Goal: Task Accomplishment & Management: Complete application form

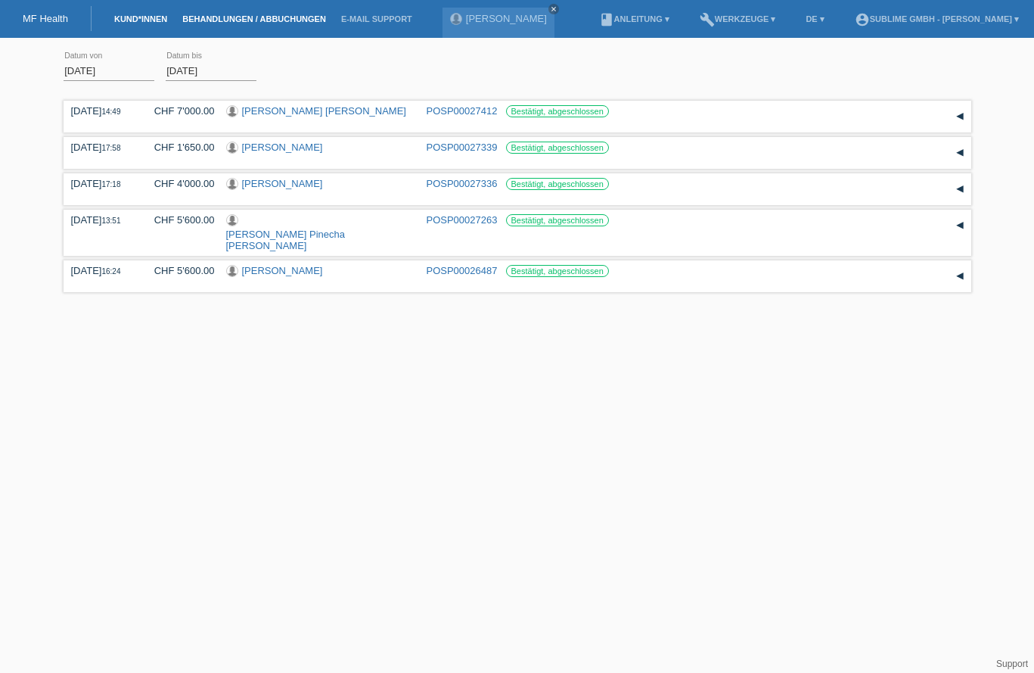
click at [141, 21] on link "Kund*innen" at bounding box center [141, 18] width 68 height 9
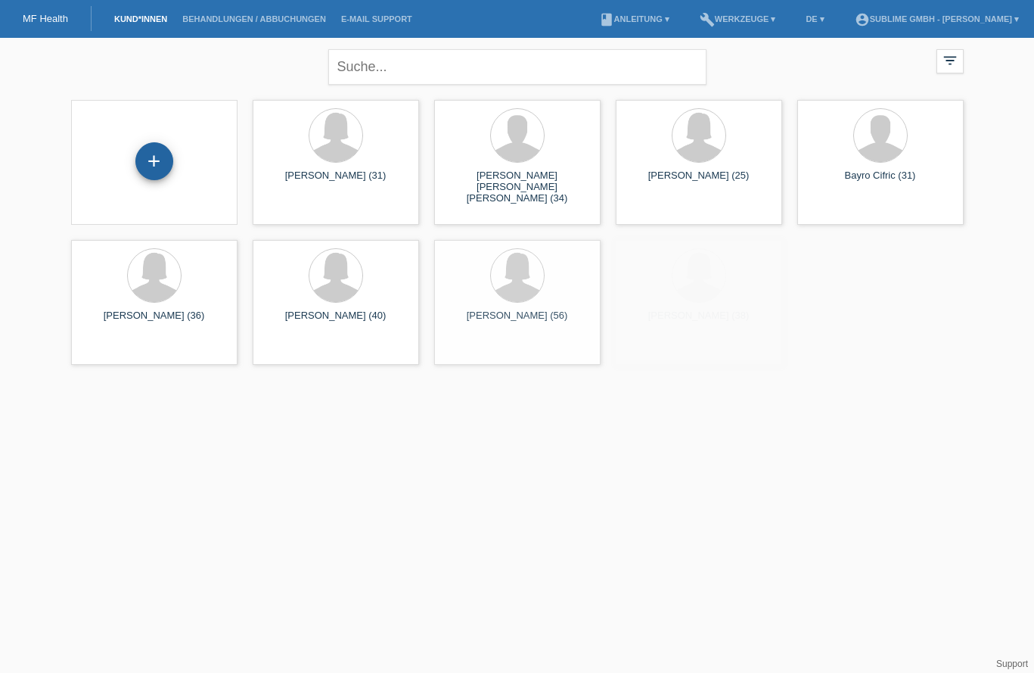
click at [149, 158] on div "+" at bounding box center [154, 161] width 38 height 38
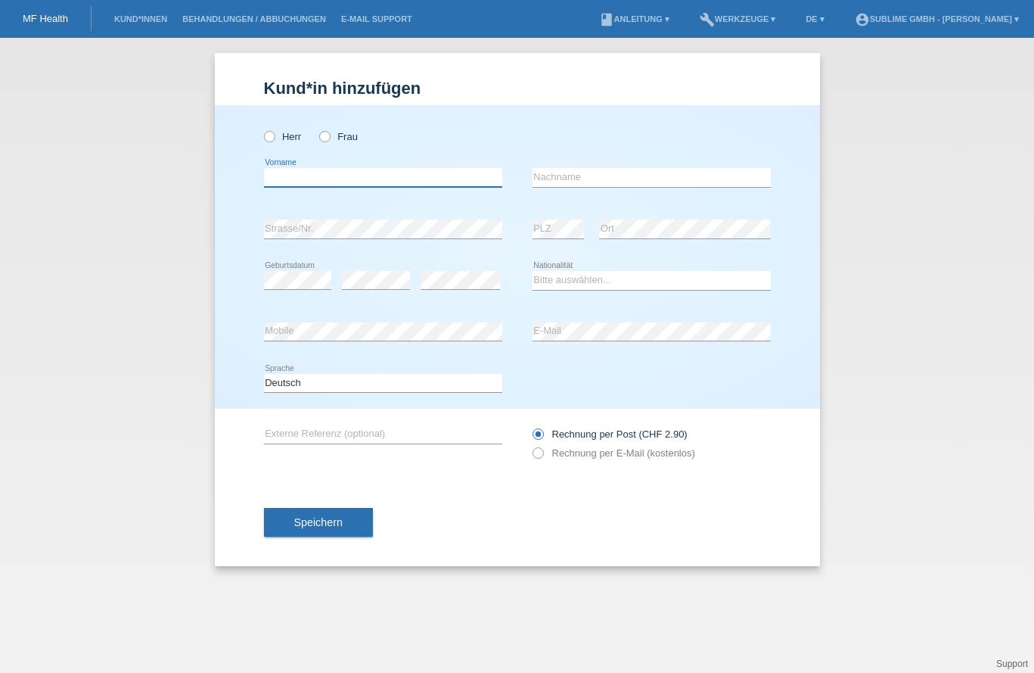
click at [402, 174] on input "text" at bounding box center [383, 177] width 238 height 19
drag, startPoint x: 309, startPoint y: 177, endPoint x: 331, endPoint y: 170, distance: 23.7
click at [310, 178] on input "Rossana esther" at bounding box center [383, 177] width 238 height 19
type input "Rossana Esther"
click at [612, 174] on input "text" at bounding box center [652, 177] width 238 height 19
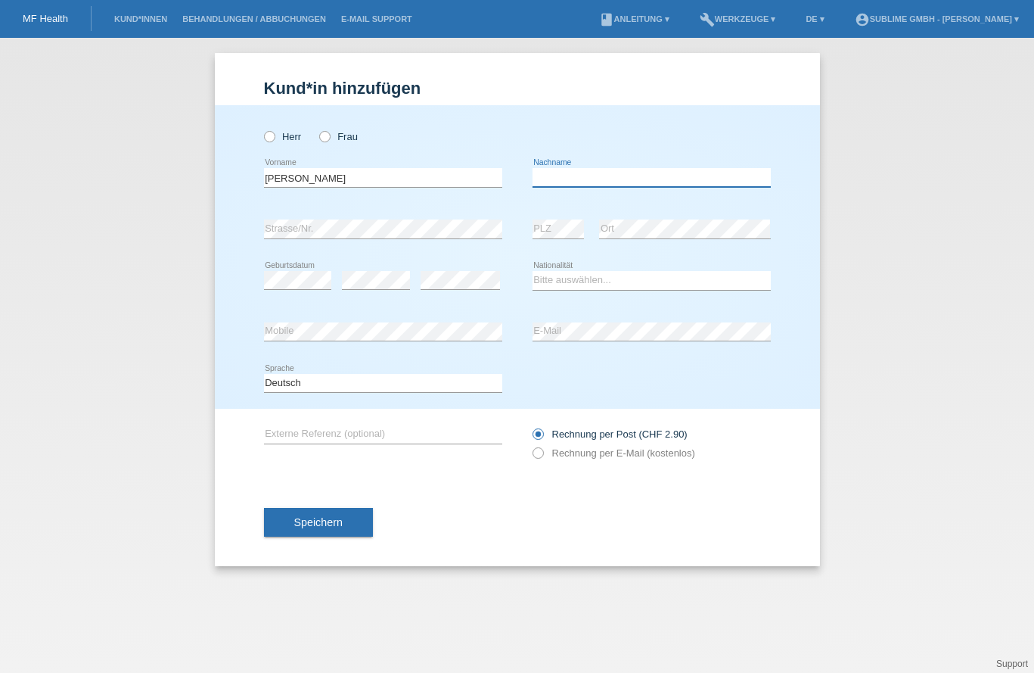
click at [613, 182] on input "text" at bounding box center [652, 177] width 238 height 19
type input "Casale"
click at [573, 38] on body "MF Health Kund*innen Behandlungen / Abbuchungen E-Mail Support menu account_cir…" at bounding box center [517, 38] width 1034 height 0
click at [472, 263] on div "error" at bounding box center [460, 280] width 79 height 51
click at [588, 284] on select "Bitte auswählen... Schweiz Deutschland Liechtenstein Österreich ------------ Af…" at bounding box center [652, 280] width 238 height 18
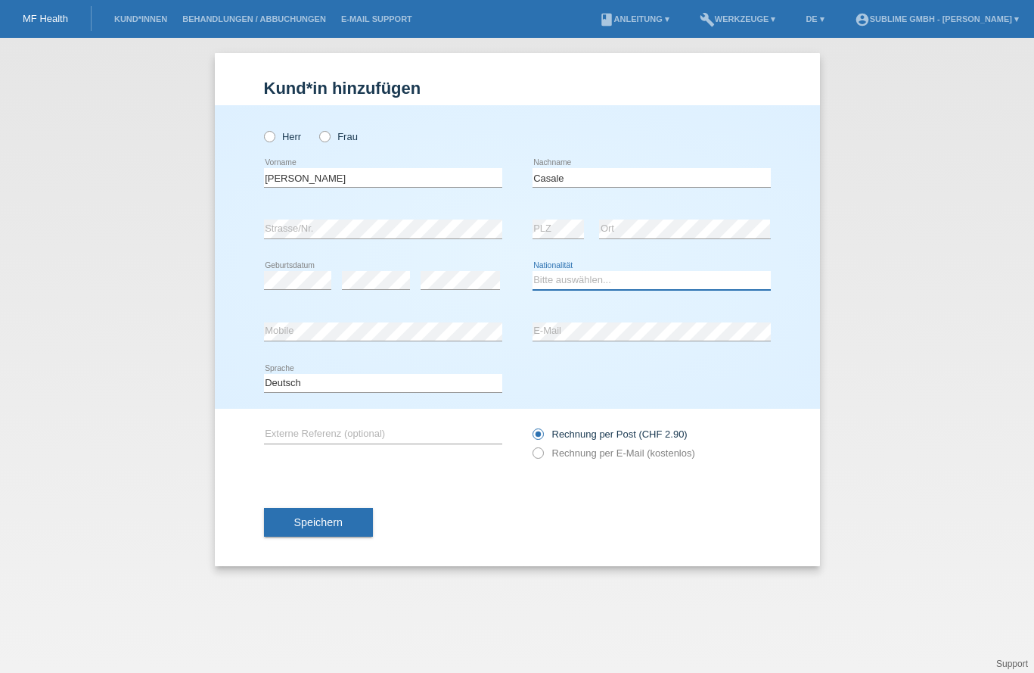
select select "IT"
click at [533, 271] on select "Bitte auswählen... Schweiz Deutschland Liechtenstein Österreich ------------ Af…" at bounding box center [652, 280] width 238 height 18
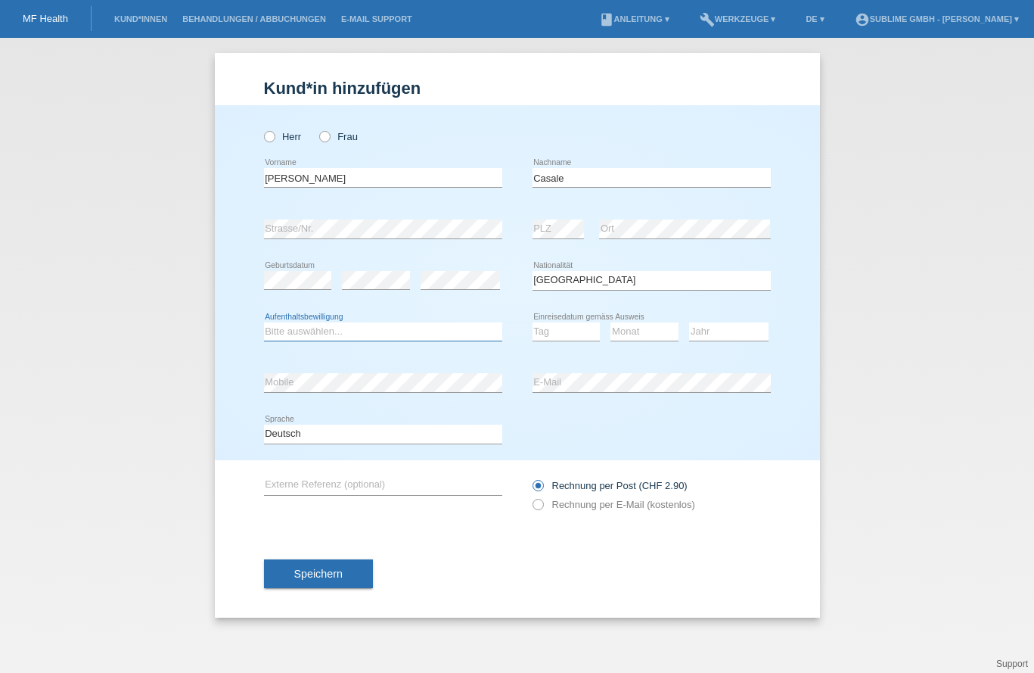
click at [362, 330] on select "Bitte auswählen... C B B - Flüchtlingsstatus Andere" at bounding box center [383, 331] width 238 height 18
select select "C"
click at [264, 322] on select "Bitte auswählen... C B B - Flüchtlingsstatus Andere" at bounding box center [383, 331] width 238 height 18
click at [575, 332] on select "Tag 01 02 03 04 05 06 07 08 09 10 11" at bounding box center [567, 331] width 68 height 18
select select "01"
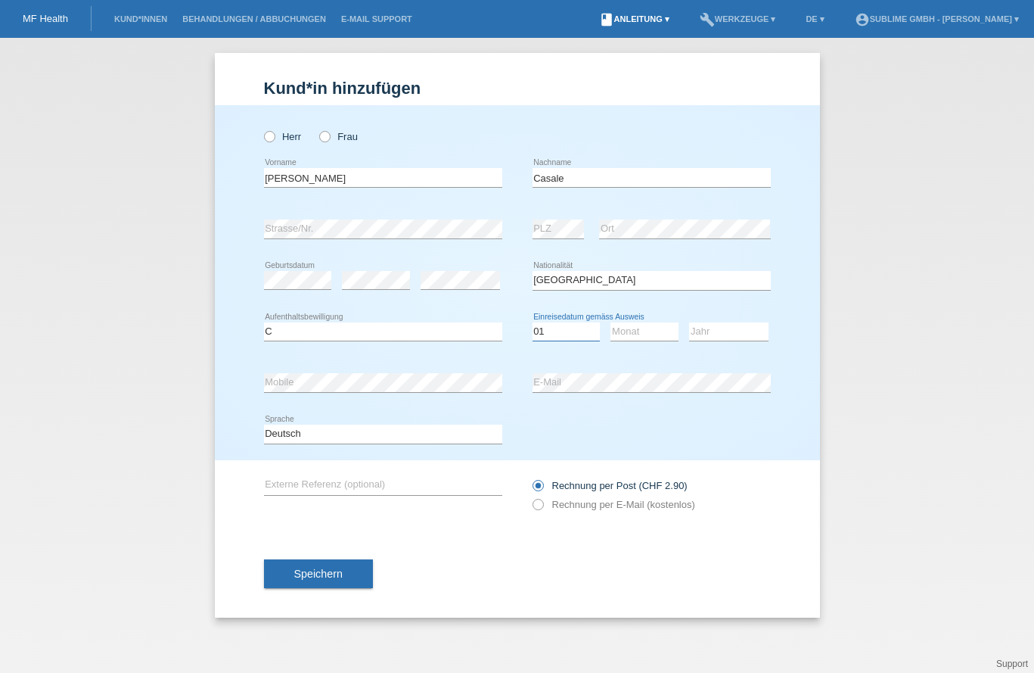
click at [533, 322] on select "Tag 01 02 03 04 05 06 07 08 09 10 11" at bounding box center [567, 331] width 68 height 18
click at [660, 331] on select "Monat 01 02 03 04 05 06 07 08 09 10 11" at bounding box center [645, 331] width 68 height 18
select select "08"
click at [611, 322] on select "Monat 01 02 03 04 05 06 07 08 09 10 11" at bounding box center [645, 331] width 68 height 18
click at [737, 330] on select "Jahr 2025 2024 2023 2022 2021 2020 2019 2018 2017 2016 2015 2014 2013 2012 2011…" at bounding box center [728, 331] width 79 height 18
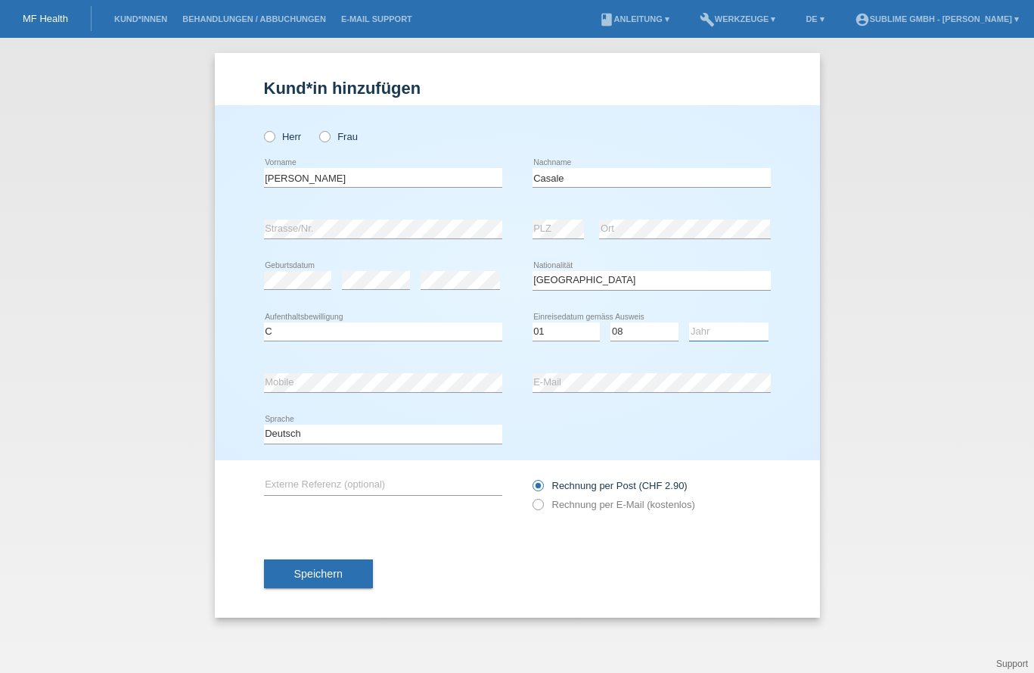
select select "1985"
click at [689, 322] on select "Jahr 2025 2024 2023 2022 2021 2020 2019 2018 2017 2016 2015 2014 2013 2012 2011…" at bounding box center [728, 331] width 79 height 18
click at [782, 402] on div "Herr Frau Rossana Esther error Vorname Casale error Nachname C" at bounding box center [517, 282] width 605 height 355
click at [566, 505] on label "Rechnung per E-Mail (kostenlos)" at bounding box center [614, 504] width 163 height 11
click at [542, 505] on input "Rechnung per E-Mail (kostenlos)" at bounding box center [538, 508] width 10 height 19
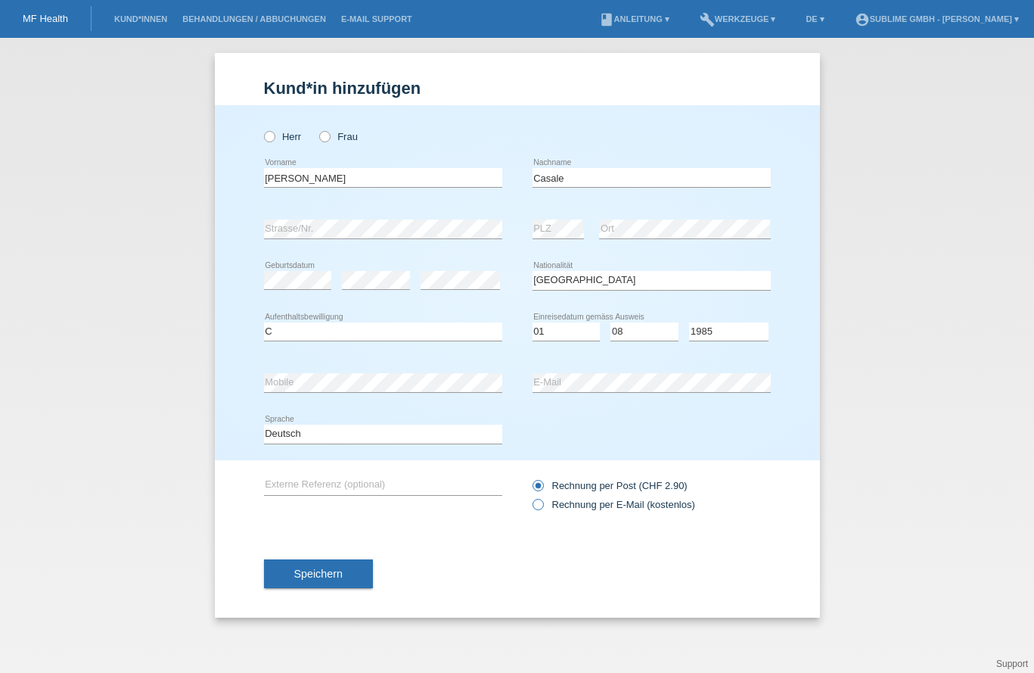
radio input "true"
click at [337, 135] on label "Frau" at bounding box center [338, 136] width 39 height 11
click at [329, 135] on input "Frau" at bounding box center [324, 136] width 10 height 10
radio input "true"
click at [337, 577] on span "Speichern" at bounding box center [318, 573] width 48 height 12
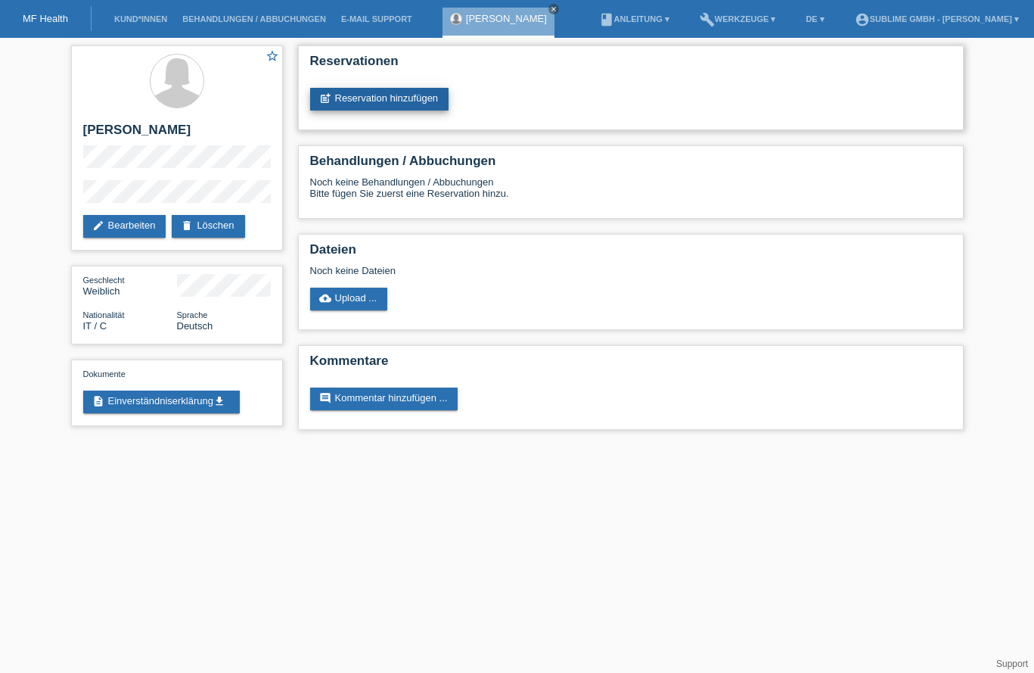
click at [381, 94] on link "post_add Reservation hinzufügen" at bounding box center [379, 99] width 139 height 23
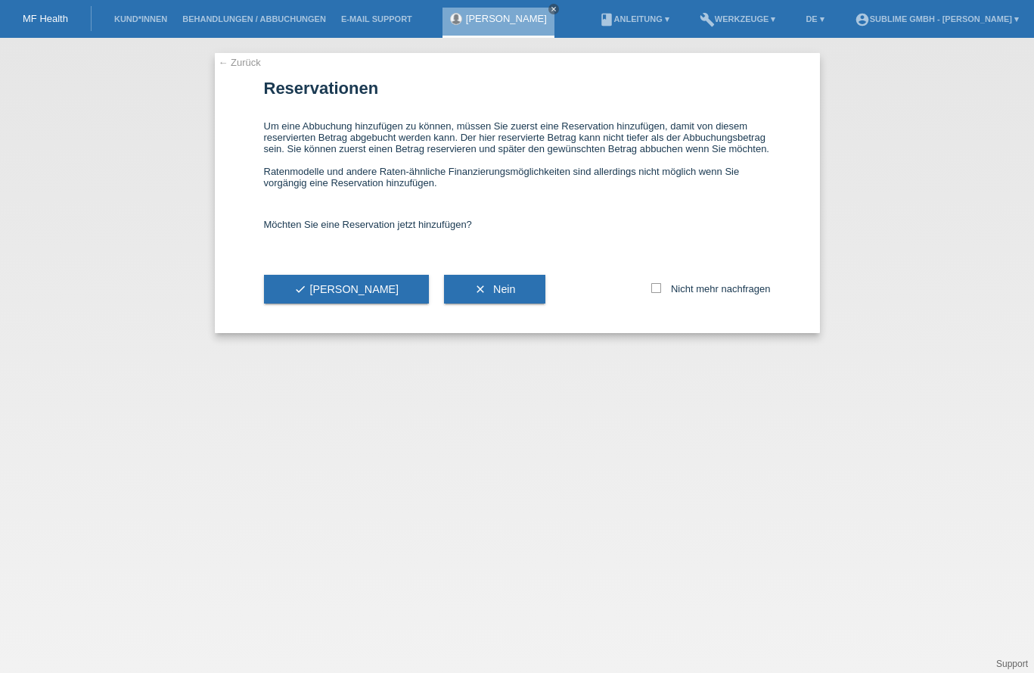
click at [319, 288] on span "check Ja" at bounding box center [346, 289] width 105 height 12
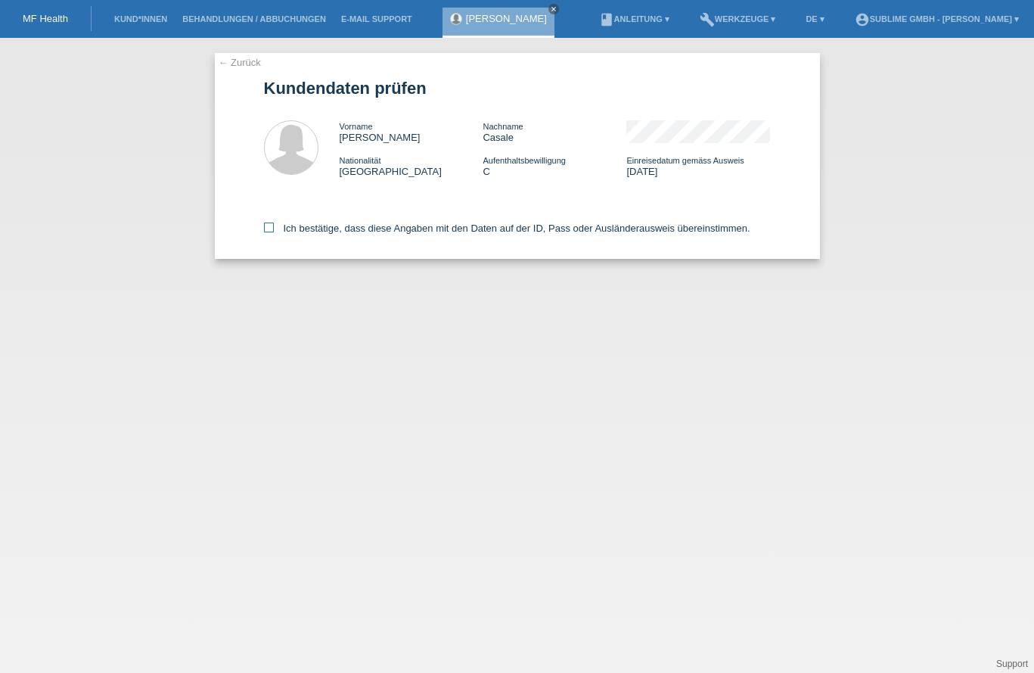
click at [412, 228] on label "Ich bestätige, dass diese Angaben mit den Daten auf der ID, Pass oder Ausländer…" at bounding box center [507, 227] width 486 height 11
click at [274, 228] on input "Ich bestätige, dass diese Angaben mit den Daten auf der ID, Pass oder Ausländer…" at bounding box center [269, 227] width 10 height 10
checkbox input "true"
